Goal: Task Accomplishment & Management: Manage account settings

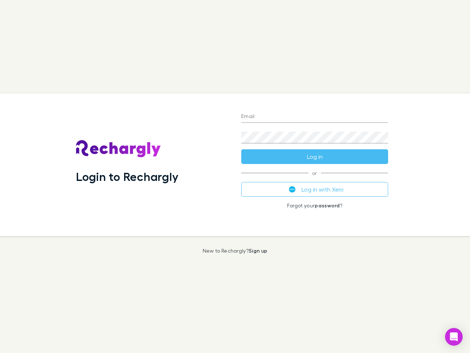
click at [235, 176] on div "Login to Rechargly" at bounding box center [152, 164] width 165 height 142
click at [315, 117] on input "Email" at bounding box center [314, 117] width 147 height 12
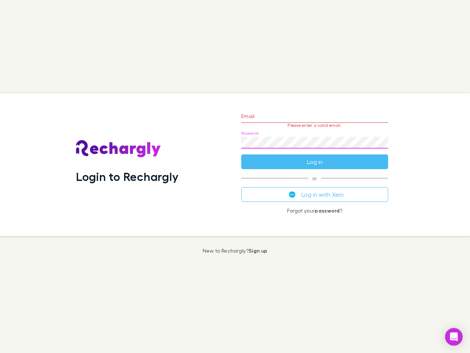
click at [315, 156] on form "Email Please enter a valid email. Password Log in" at bounding box center [314, 137] width 147 height 64
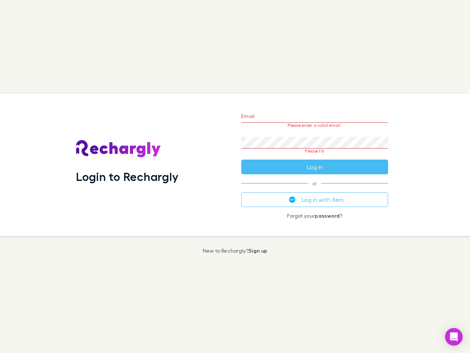
click at [315, 189] on div "Email Please enter a valid email. Password Please fill Log in or Log in with Xe…" at bounding box center [314, 164] width 159 height 142
click at [454, 336] on icon "Open Intercom Messenger" at bounding box center [454, 336] width 8 height 9
